Goal: Navigation & Orientation: Go to known website

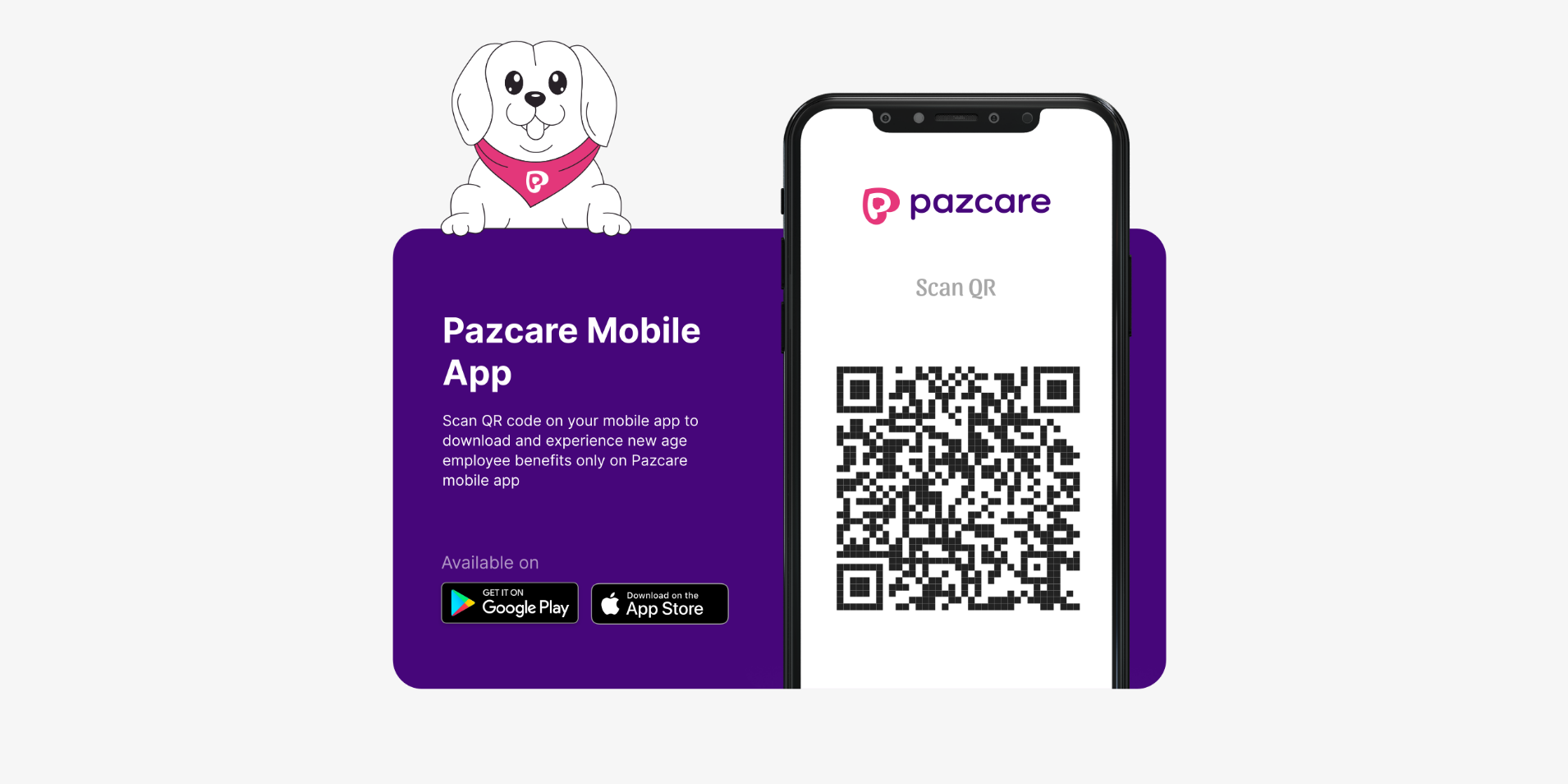
click at [1362, 352] on div at bounding box center [784, 392] width 1568 height 784
click at [317, 65] on div at bounding box center [784, 392] width 1568 height 784
